Goal: Task Accomplishment & Management: Use online tool/utility

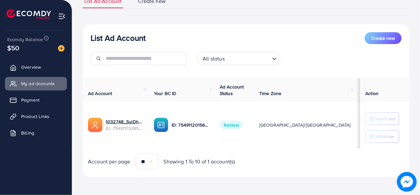
scroll to position [55, 0]
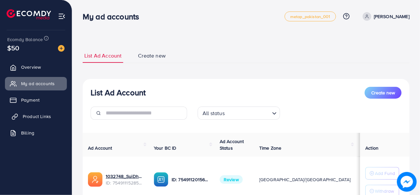
click at [23, 118] on span "Product Links" at bounding box center [37, 116] width 28 height 7
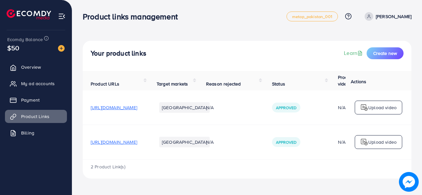
click at [137, 109] on span "[URL][DOMAIN_NAME]" at bounding box center [114, 107] width 46 height 7
click at [137, 143] on span "[URL][DOMAIN_NAME]" at bounding box center [114, 142] width 46 height 7
click at [394, 50] on span "Create new" at bounding box center [385, 53] width 24 height 7
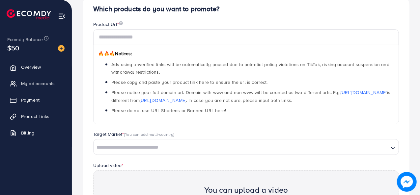
scroll to position [99, 0]
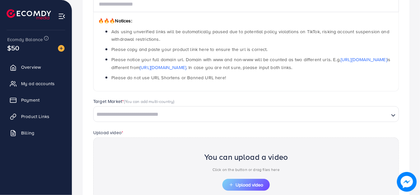
click at [206, 116] on input "Search for option" at bounding box center [241, 115] width 294 height 10
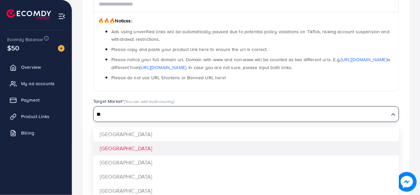
type input "**"
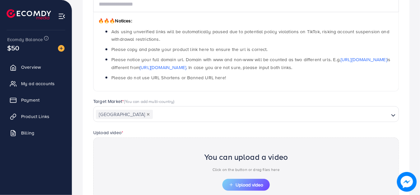
click at [178, 141] on div "Which products do you want to promote? Product Url * 🔥🔥🔥 Notices: Ads using unv…" at bounding box center [246, 111] width 327 height 300
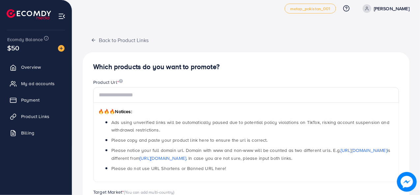
scroll to position [0, 0]
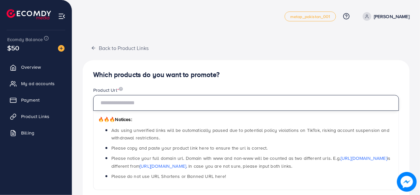
click at [226, 98] on input "text" at bounding box center [246, 103] width 306 height 16
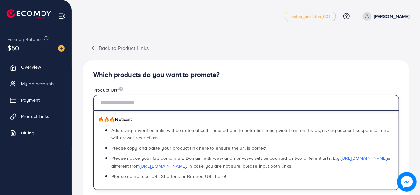
paste input "**********"
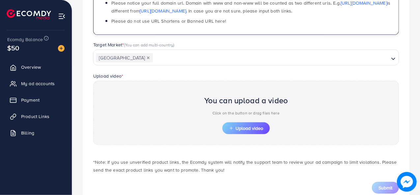
scroll to position [174, 0]
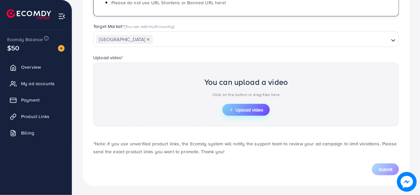
type input "**********"
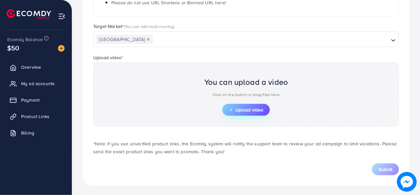
click at [232, 108] on icon "button" at bounding box center [231, 110] width 5 height 5
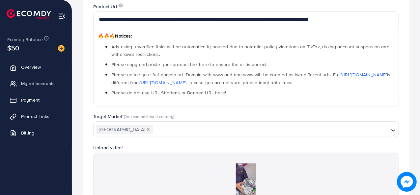
scroll to position [186, 0]
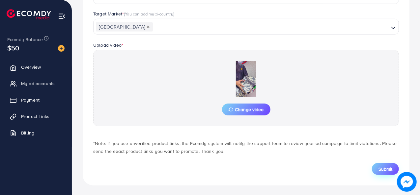
click at [383, 168] on span "Submit" at bounding box center [386, 169] width 14 height 7
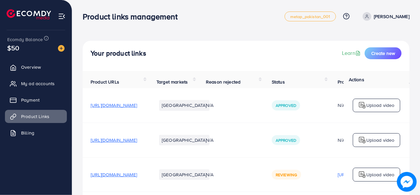
click at [84, 28] on nav "Product links management metap_pakistan_001 Help Center Contact Support Plans a…" at bounding box center [246, 16] width 327 height 23
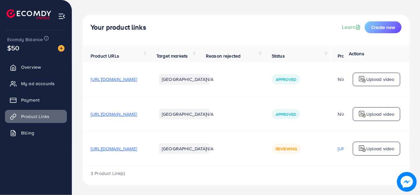
scroll to position [30, 0]
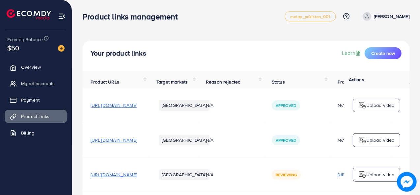
scroll to position [30, 0]
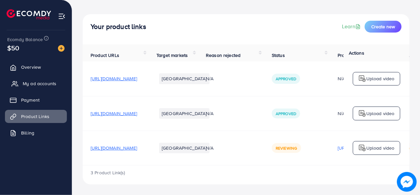
click at [35, 86] on span "My ad accounts" at bounding box center [40, 83] width 34 height 7
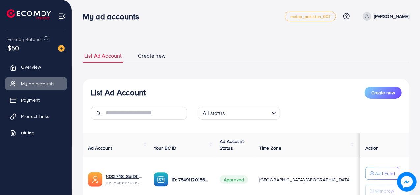
scroll to position [55, 0]
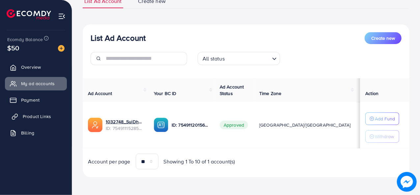
click at [37, 120] on span "Product Links" at bounding box center [37, 116] width 28 height 7
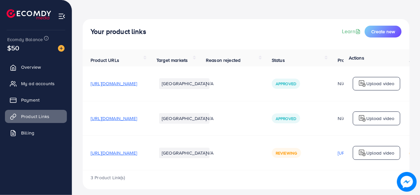
scroll to position [30, 0]
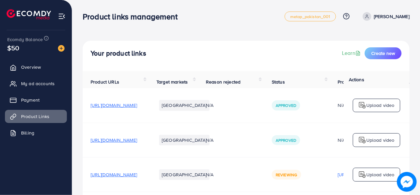
scroll to position [30, 0]
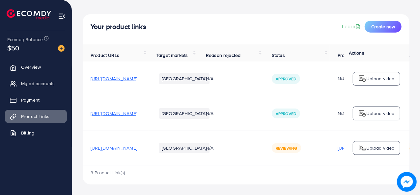
click at [375, 82] on div "Upload video" at bounding box center [376, 79] width 47 height 14
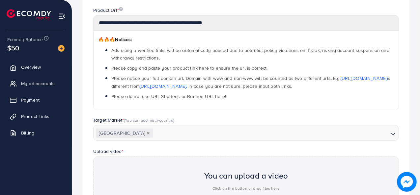
scroll to position [75, 0]
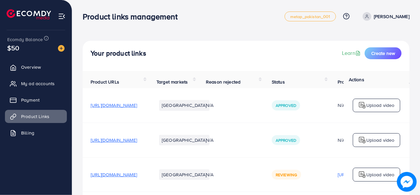
scroll to position [30, 0]
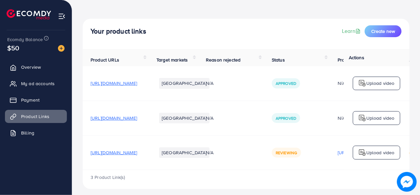
scroll to position [30, 0]
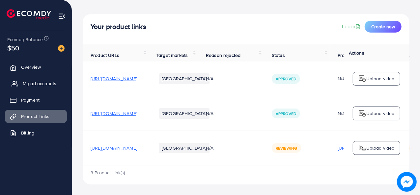
click at [37, 87] on link "My ad accounts" at bounding box center [36, 83] width 62 height 13
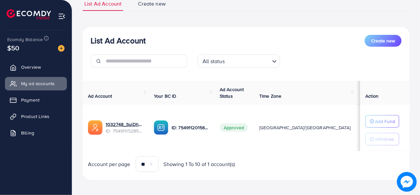
scroll to position [55, 0]
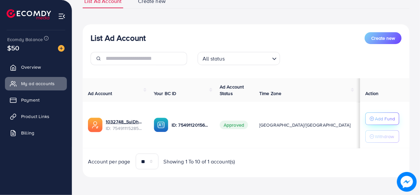
click at [383, 116] on p "Add Fund" at bounding box center [385, 119] width 20 height 8
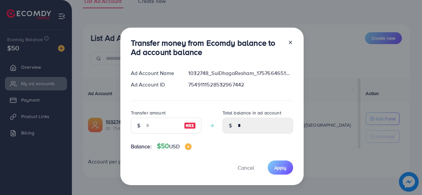
click at [186, 124] on img at bounding box center [190, 126] width 12 height 8
type input "**"
type input "*****"
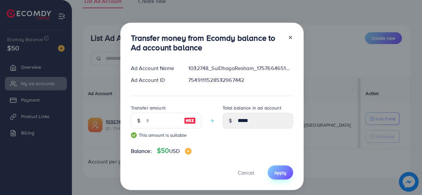
click at [284, 170] on span "Apply" at bounding box center [280, 173] width 12 height 7
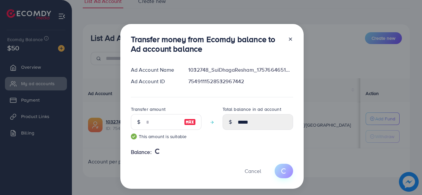
type input "*"
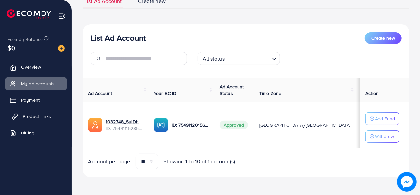
click at [25, 118] on span "Product Links" at bounding box center [37, 116] width 28 height 7
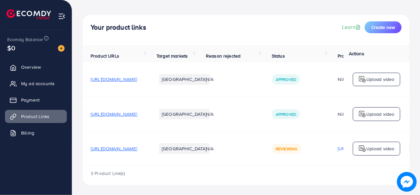
scroll to position [30, 0]
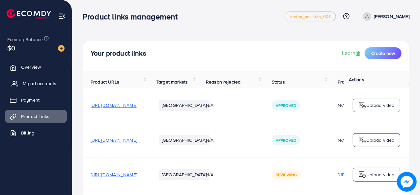
click at [31, 86] on span "My ad accounts" at bounding box center [40, 83] width 34 height 7
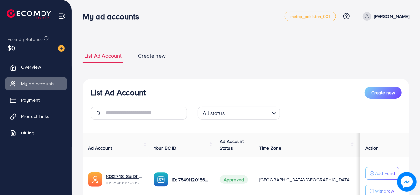
scroll to position [55, 0]
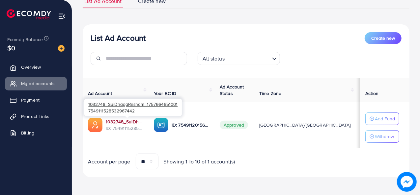
click at [126, 123] on link "1032748_SuiDhagaResham_1757664651001" at bounding box center [125, 122] width 38 height 7
